Goal: Use online tool/utility: Utilize a website feature to perform a specific function

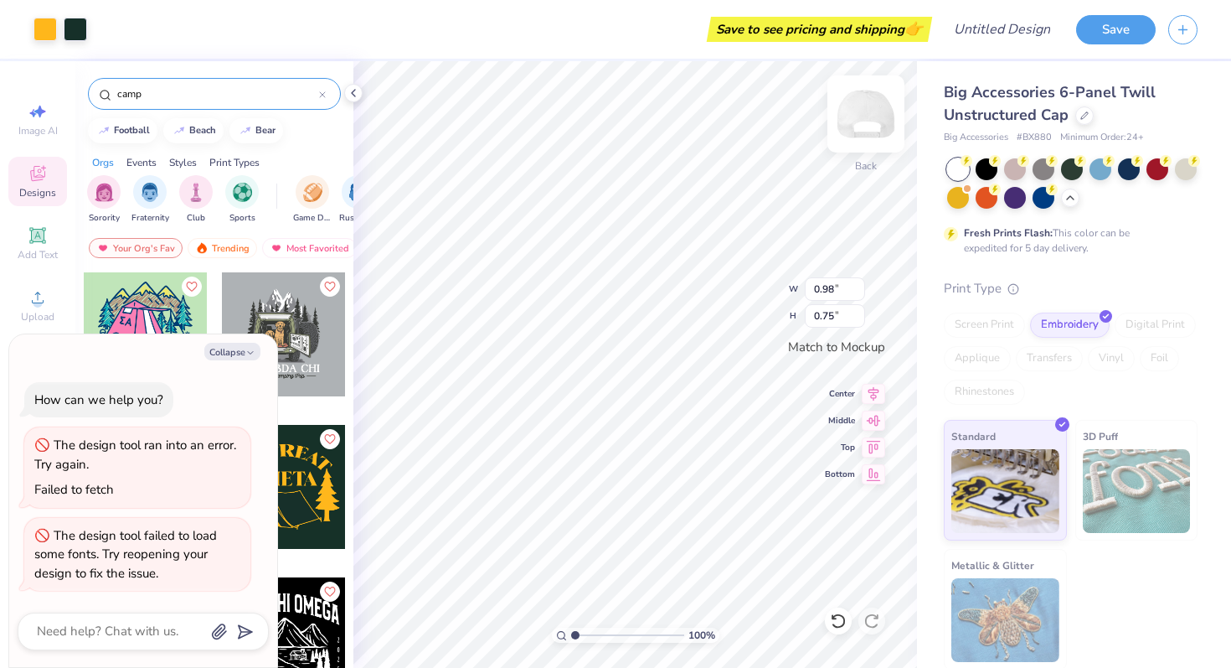
type textarea "x"
type input "2.02"
type input "1.55"
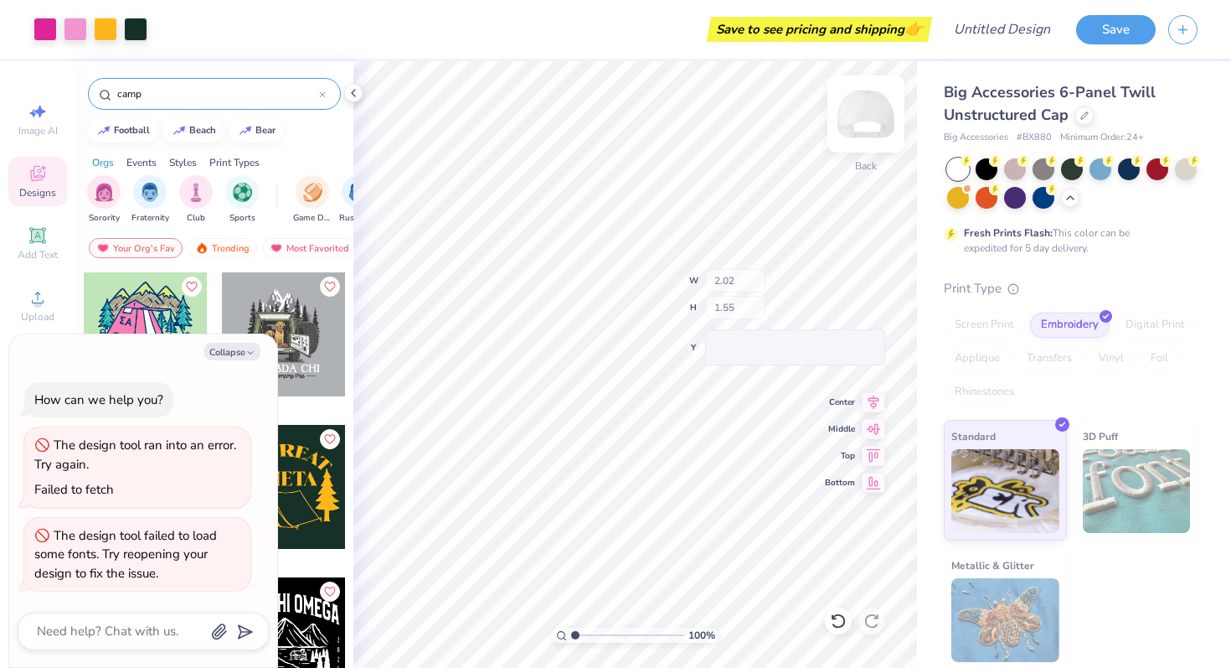
type textarea "x"
type input "1.18"
type input "0.26"
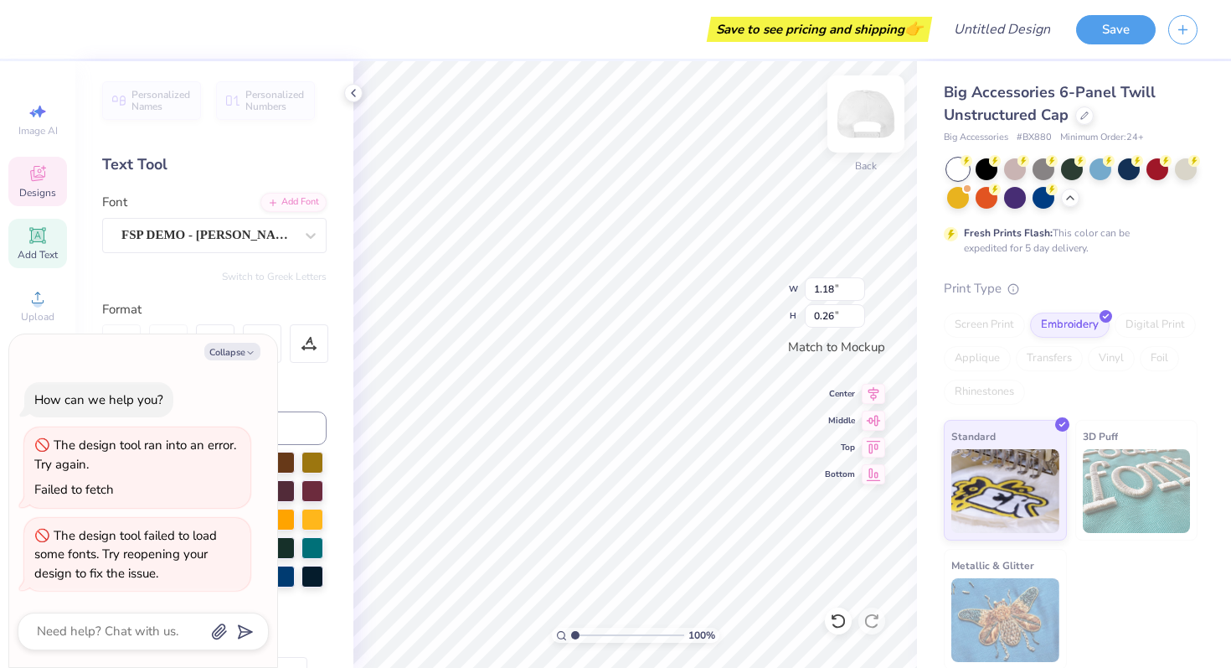
type textarea "x"
type textarea "TETA"
type textarea "x"
type textarea "TETA"
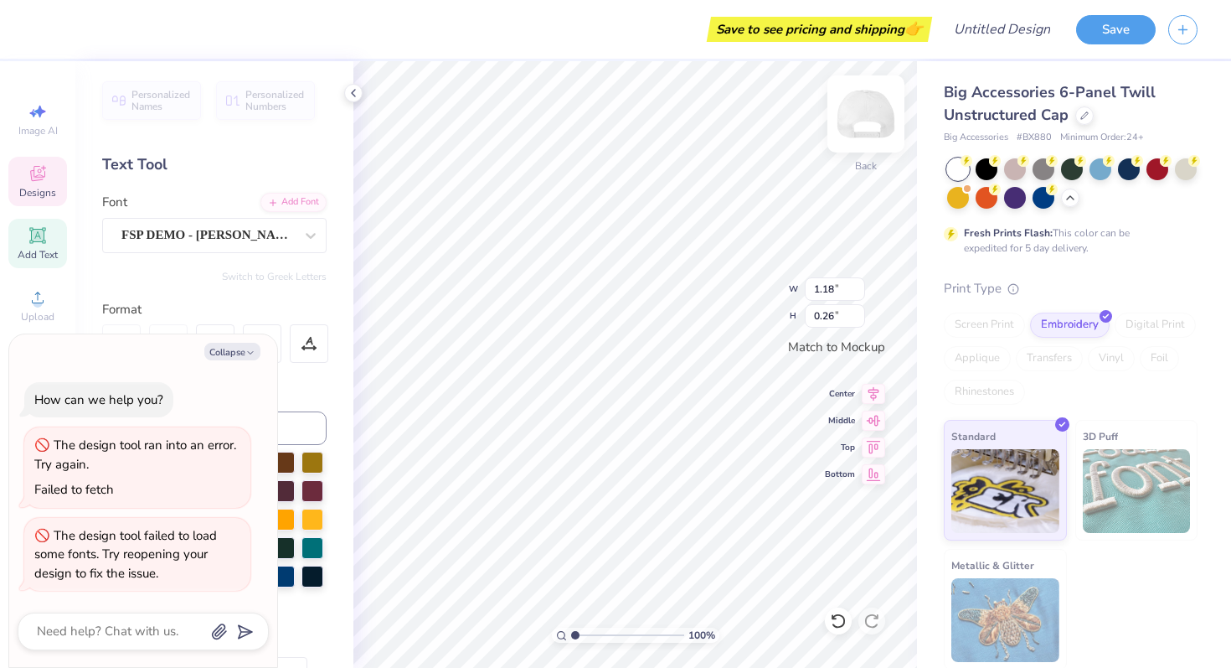
type textarea "x"
type input "1.72"
type input "0.51"
type textarea "x"
type input "1.87"
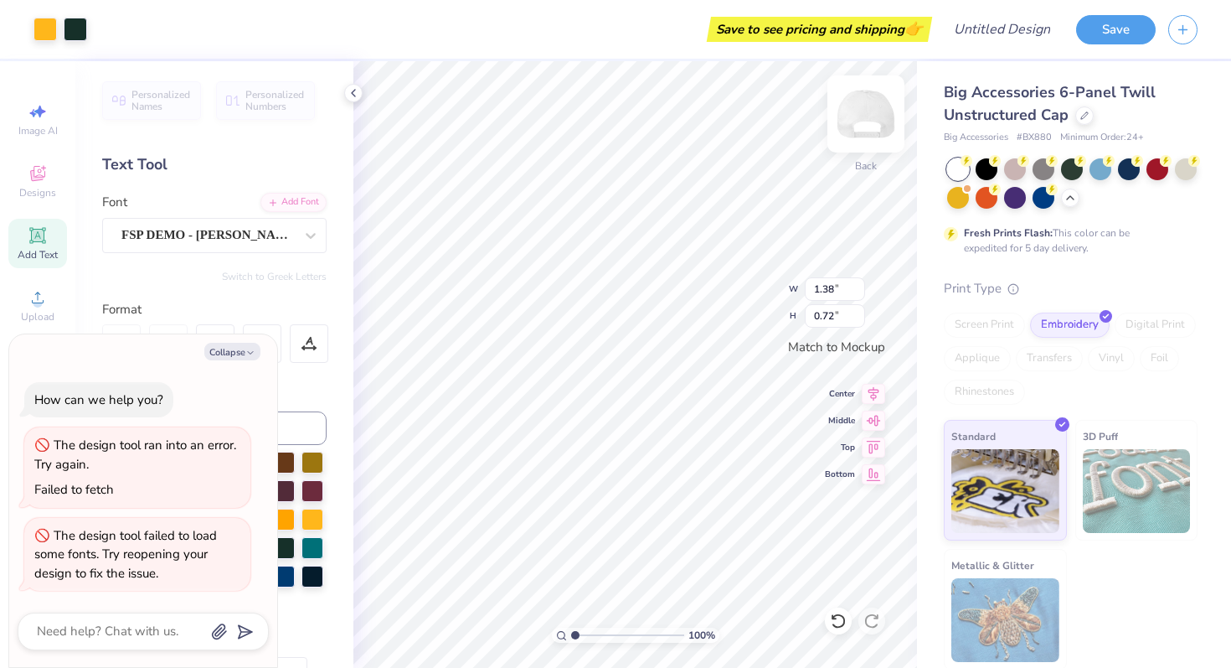
type input "0.97"
type textarea "x"
type input "0.55"
type input "0.63"
type textarea "x"
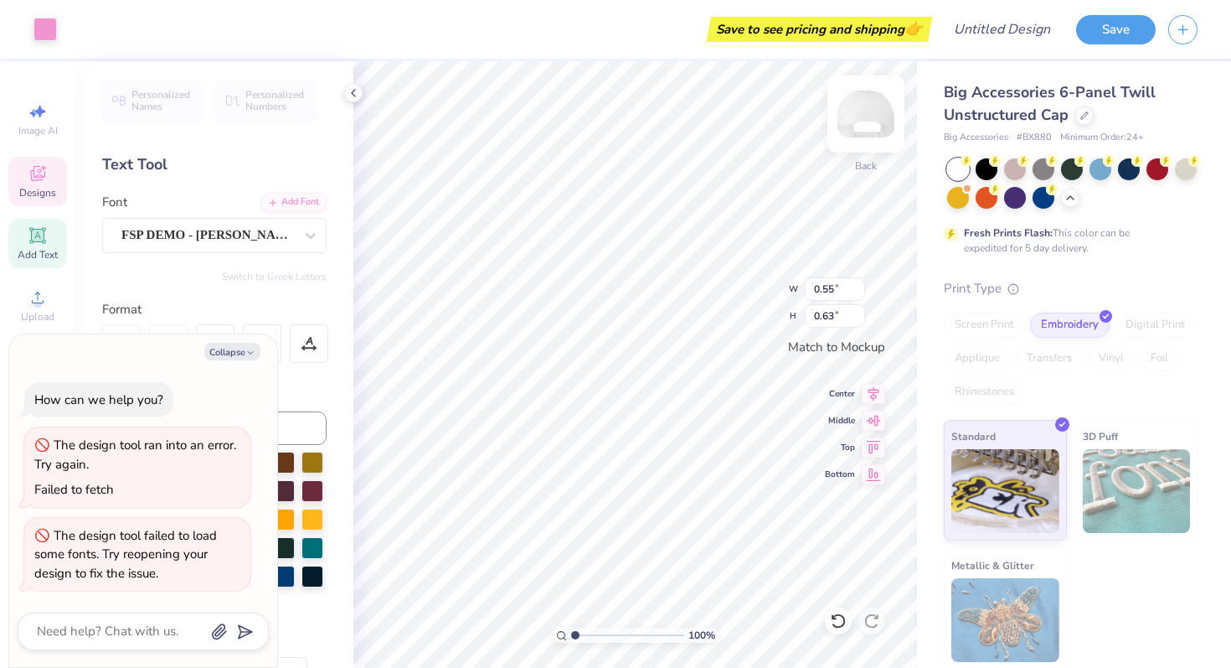
type input "1.56"
type input "0.89"
type textarea "x"
type input "2.29"
type input "1.19"
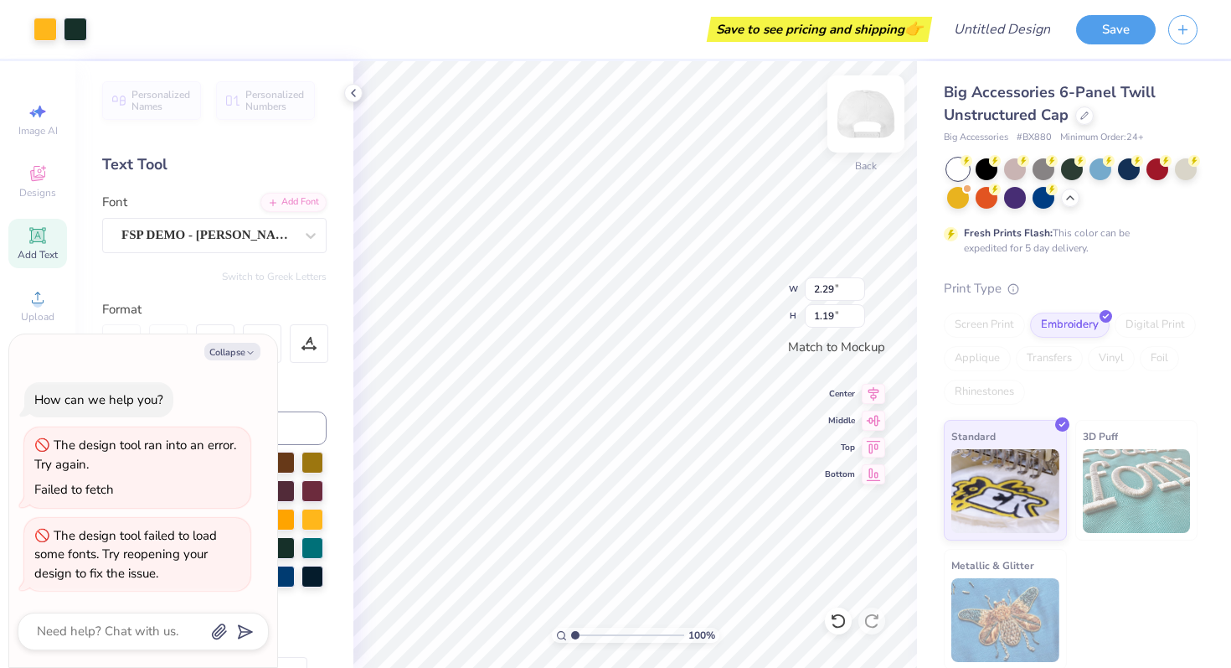
type textarea "x"
type input "1.60"
type input "0.83"
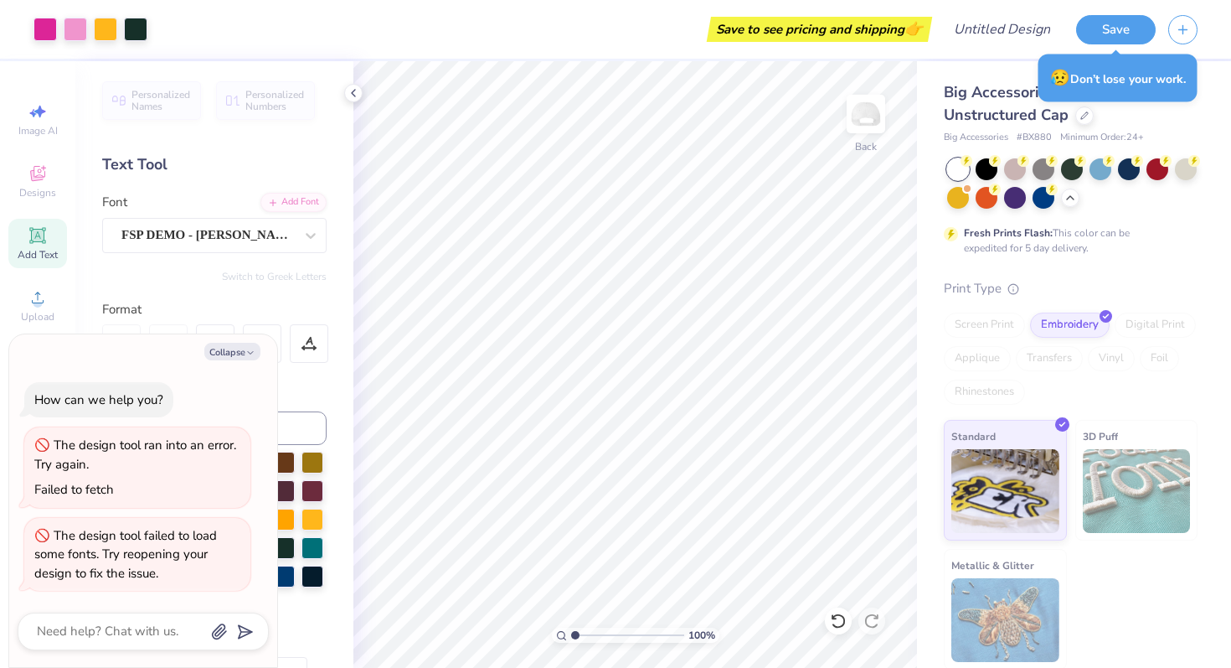
type textarea "x"
